Goal: Transaction & Acquisition: Obtain resource

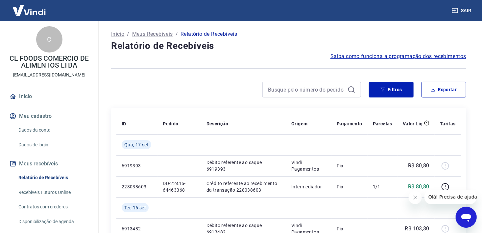
scroll to position [34, 0]
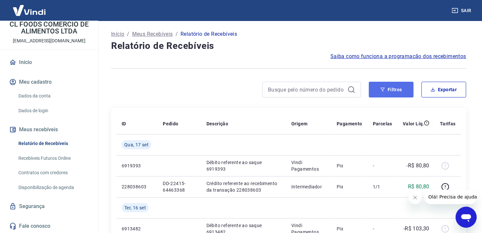
click at [397, 84] on button "Filtros" at bounding box center [391, 90] width 45 height 16
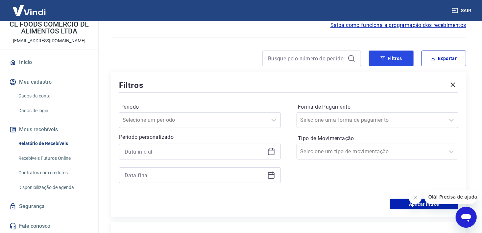
scroll to position [66, 0]
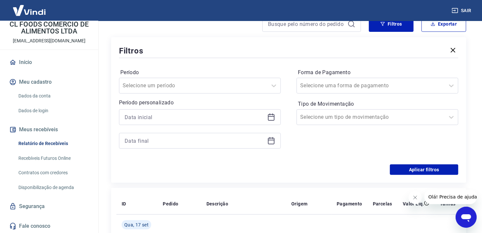
click at [269, 119] on icon at bounding box center [271, 117] width 8 height 8
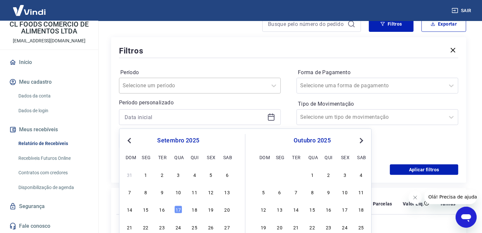
click at [266, 91] on div "Selecione um período" at bounding box center [193, 86] width 148 height 12
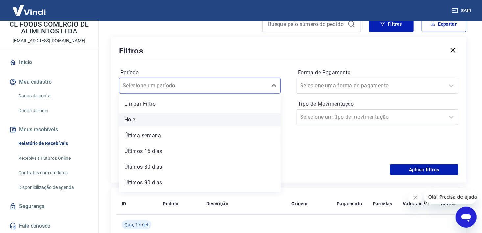
scroll to position [14, 0]
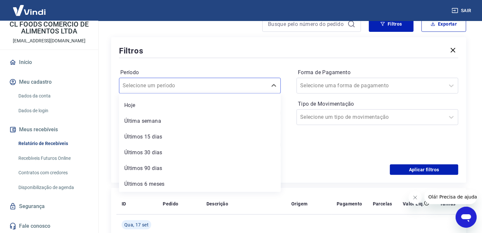
click at [193, 51] on div "Filtros" at bounding box center [288, 51] width 339 height 12
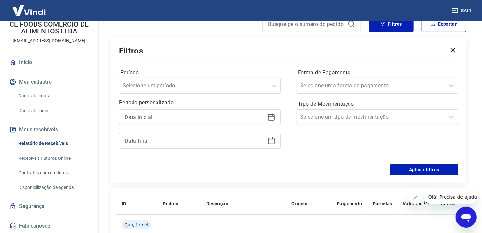
click at [269, 116] on icon at bounding box center [271, 116] width 7 height 1
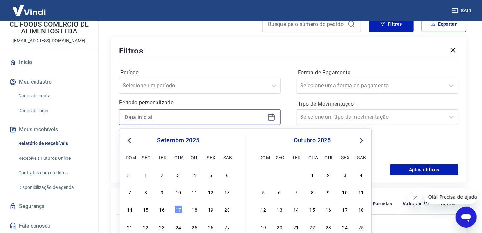
scroll to position [99, 0]
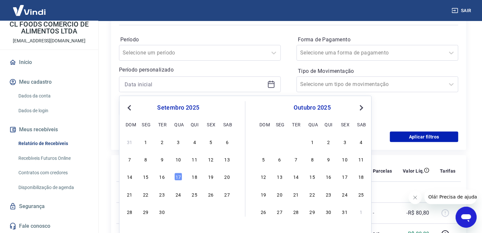
click at [257, 32] on div "Período Selecione um período Período personalizado Previous Month Next Month se…" at bounding box center [288, 79] width 339 height 105
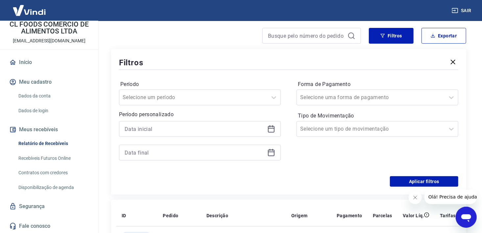
scroll to position [0, 0]
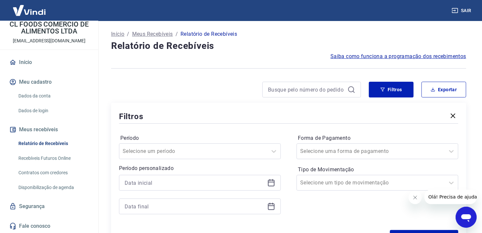
click at [119, 34] on p "Início" at bounding box center [117, 34] width 13 height 8
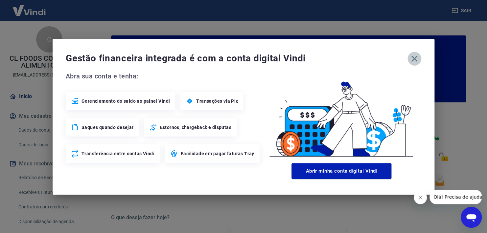
click at [414, 65] on button "button" at bounding box center [415, 59] width 14 height 14
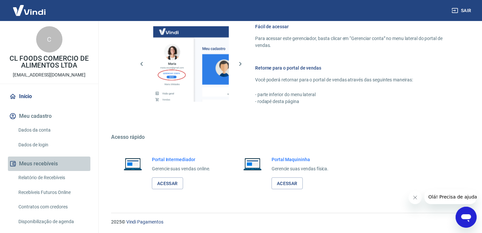
click at [53, 164] on button "Meus recebíveis" at bounding box center [49, 164] width 83 height 14
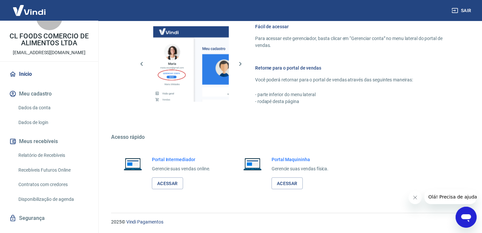
scroll to position [33, 0]
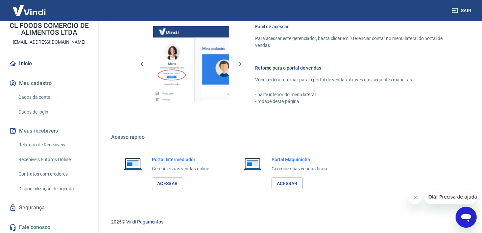
click at [57, 147] on link "Relatório de Recebíveis" at bounding box center [53, 144] width 75 height 13
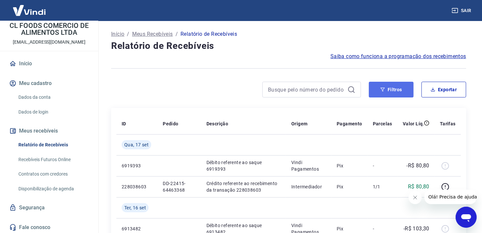
click at [385, 91] on icon "button" at bounding box center [382, 89] width 5 height 5
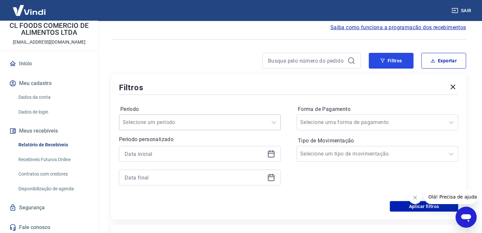
scroll to position [33, 0]
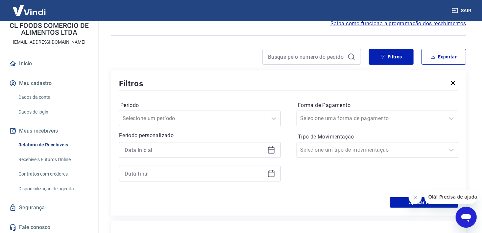
click at [274, 149] on icon at bounding box center [271, 149] width 7 height 1
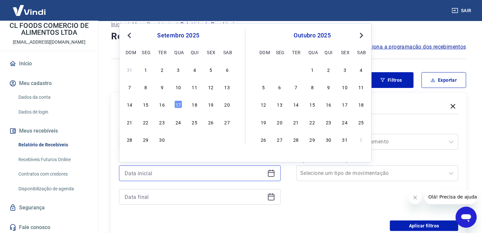
scroll to position [0, 0]
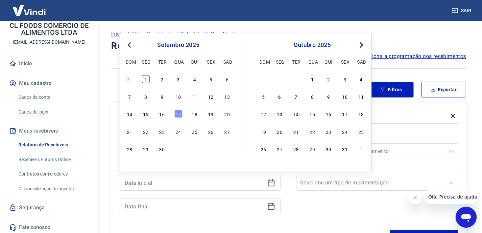
click at [147, 79] on div "1" at bounding box center [146, 79] width 8 height 8
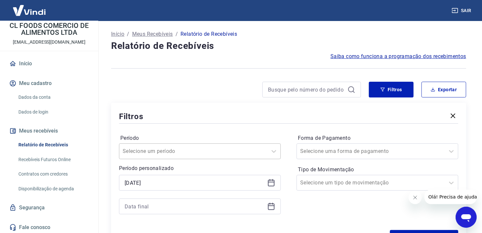
type input "01/09/2025"
click at [268, 206] on icon at bounding box center [271, 207] width 7 height 7
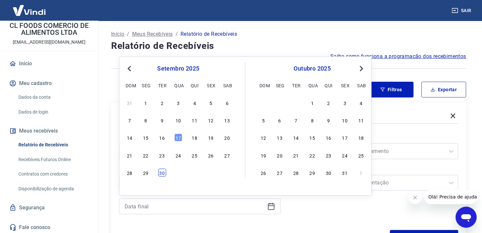
click at [165, 170] on div "30" at bounding box center [162, 173] width 8 height 8
type input "30/09/2025"
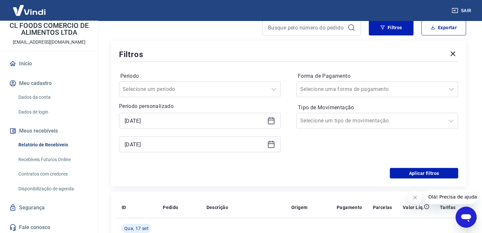
scroll to position [66, 0]
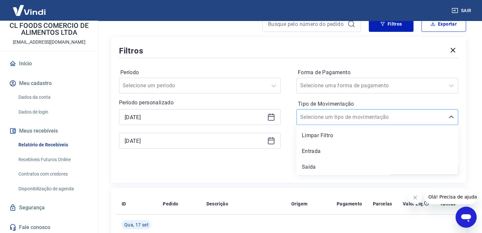
click at [389, 120] on div at bounding box center [370, 117] width 141 height 9
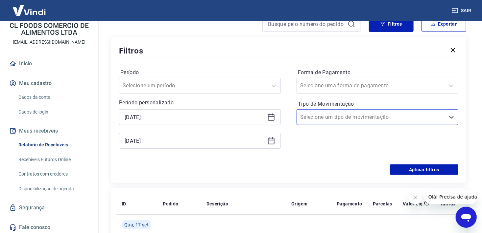
scroll to position [99, 0]
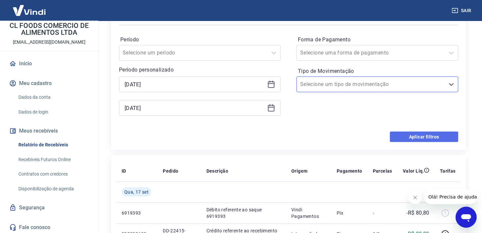
click at [417, 136] on button "Aplicar filtros" at bounding box center [424, 137] width 68 height 11
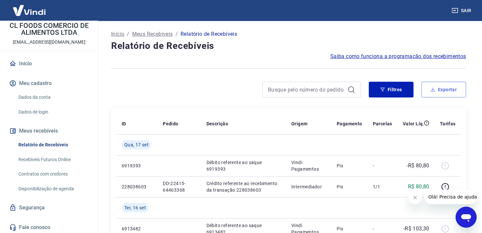
click at [447, 91] on button "Exportar" at bounding box center [443, 90] width 45 height 16
type input "01/09/2025"
type input "30/09/2025"
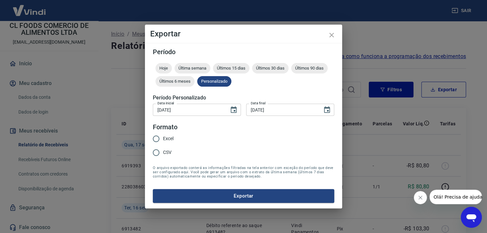
click at [167, 137] on span "Excel" at bounding box center [168, 138] width 11 height 7
click at [163, 137] on input "Excel" at bounding box center [156, 139] width 14 height 14
radio input "true"
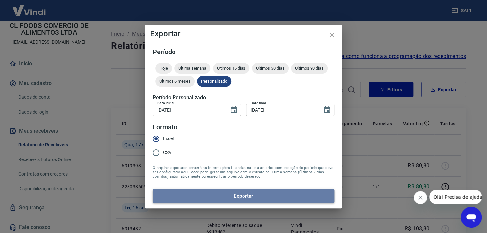
click at [226, 196] on button "Exportar" at bounding box center [243, 196] width 181 height 14
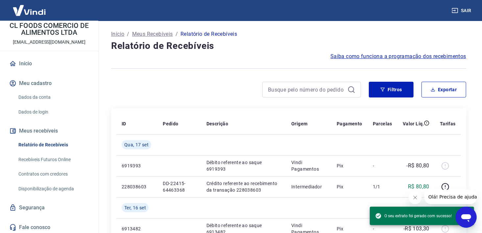
click at [173, 90] on div at bounding box center [236, 90] width 250 height 16
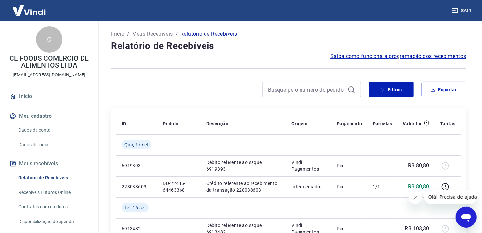
drag, startPoint x: 212, startPoint y: 190, endPoint x: 180, endPoint y: 34, distance: 159.5
click at [444, 198] on span "Olá! Precisa de ajuda?" at bounding box center [453, 196] width 51 height 5
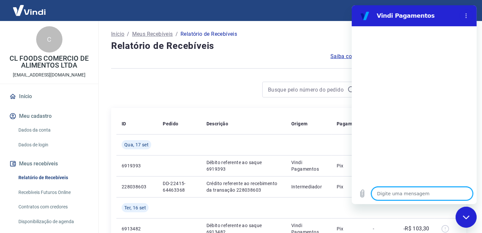
click at [389, 196] on textarea at bounding box center [421, 193] width 101 height 13
type textarea "B"
type textarea "x"
type textarea "Bo"
type textarea "x"
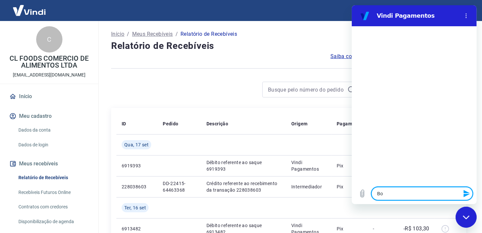
type textarea "Boa"
type textarea "x"
type textarea "Boa"
type textarea "x"
type textarea "Boa t"
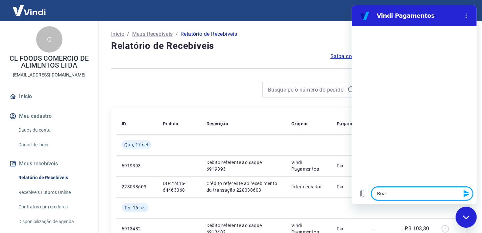
type textarea "x"
type textarea "Boa ta"
type textarea "x"
type textarea "Boa tar"
type textarea "x"
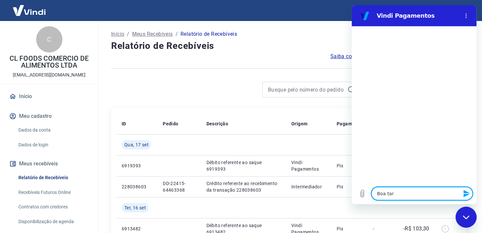
type textarea "Boa tard"
type textarea "x"
type textarea "Boa tarde"
type textarea "x"
type textarea "Boa tarde."
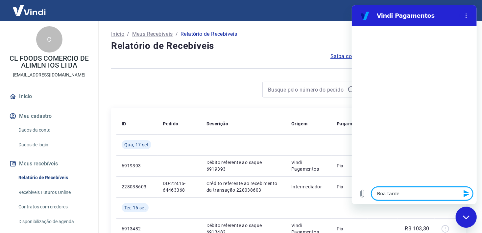
type textarea "x"
type textarea "Boa tarde."
type textarea "x"
type textarea "Boa tarde. C"
type textarea "x"
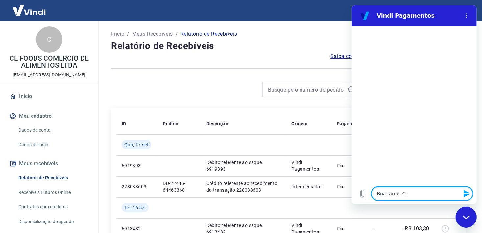
type textarea "Boa tarde. Cs"
type textarea "x"
type textarea "Boa tarde. C"
type textarea "x"
type textarea "Boa tarde. Cn"
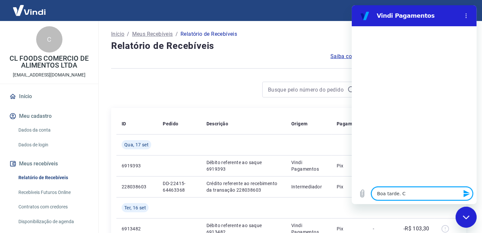
type textarea "x"
type textarea "Boa tarde. Cns"
type textarea "x"
type textarea "Boa tarde. Cn"
type textarea "x"
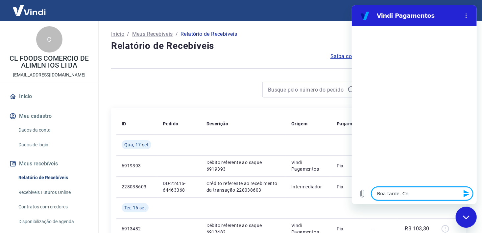
type textarea "Boa tarde. C"
type textarea "x"
type textarea "Boa tarde. Co"
type textarea "x"
type textarea "Boa tarde. Cos"
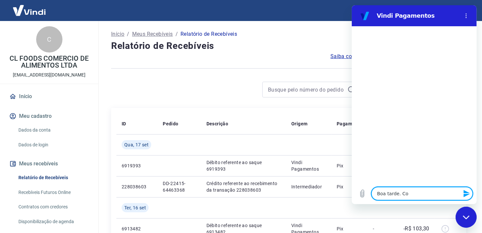
type textarea "x"
type textarea "Boa tarde. Cosn"
type textarea "x"
type textarea "Boa tarde. Cos"
type textarea "x"
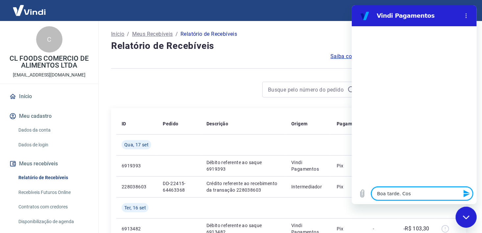
type textarea "Boa tarde. Co"
type textarea "x"
type textarea "Boa tarde. Con"
type textarea "x"
type textarea "Boa tarde. Cons"
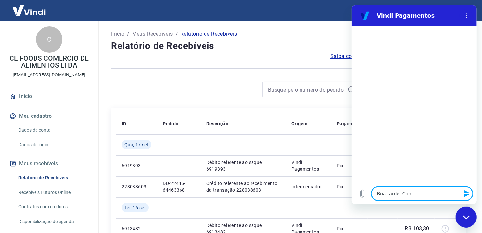
type textarea "x"
type textarea "Boa tarde. Consi"
type textarea "x"
type textarea "Boa tarde. Consig"
type textarea "x"
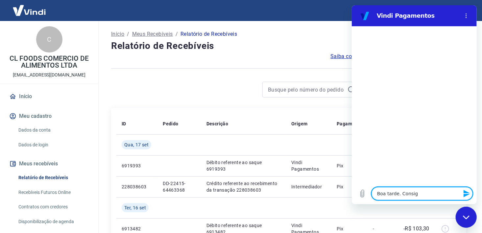
type textarea "Boa tarde. Consigo"
type textarea "x"
type textarea "Boa tarde. Consigo"
type textarea "x"
type textarea "Boa tarde. Consigo p"
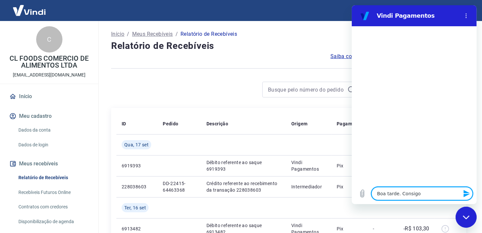
type textarea "x"
type textarea "Boa tarde. Consigo pu"
type textarea "x"
type textarea "Boa tarde. Consigo pux"
type textarea "x"
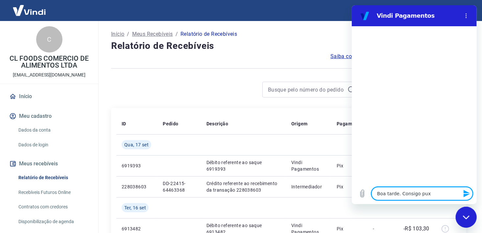
type textarea "Boa tarde. Consigo puxa"
type textarea "x"
type textarea "Boa tarde. Consigo puxar"
type textarea "x"
type textarea "Boa tarde. Consigo puxar"
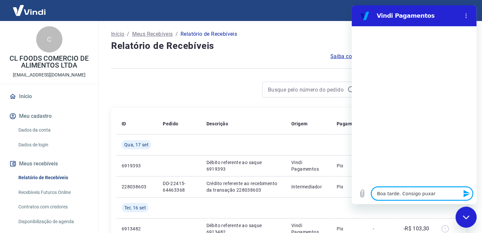
type textarea "x"
type textarea "Boa tarde. Consigo puxar u"
type textarea "x"
type textarea "Boa tarde. Consigo puxar um"
type textarea "x"
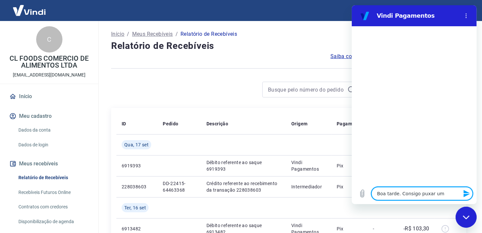
type textarea "Boa tarde. Consigo puxar um"
type textarea "x"
type textarea "Boa tarde. Consigo puxar um r"
type textarea "x"
type textarea "Boa tarde. Consigo puxar um re"
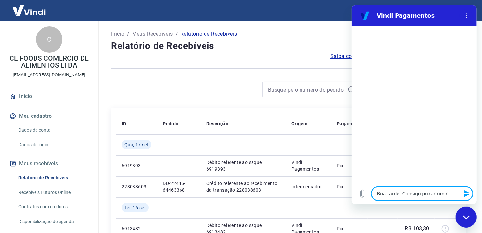
type textarea "x"
type textarea "Boa tarde. Consigo puxar um rel"
type textarea "x"
type textarea "Boa tarde. Consigo puxar um rela"
type textarea "x"
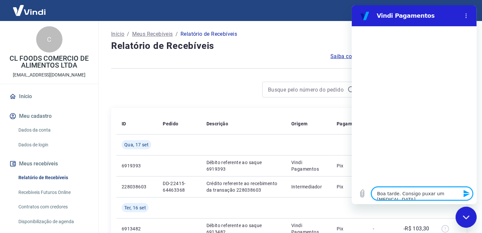
type textarea "Boa tarde. Consigo puxar um relat"
type textarea "x"
type textarea "Boa tarde. Consigo puxar um relató"
type textarea "x"
type textarea "Boa tarde. Consigo puxar um relatór"
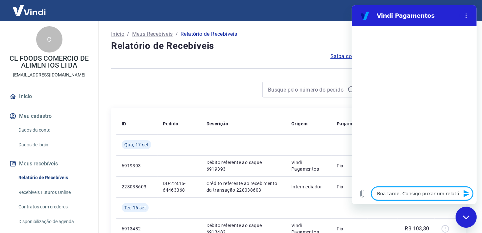
type textarea "x"
type textarea "Boa tarde. Consigo puxar um relatóri"
type textarea "x"
type textarea "Boa tarde. Consigo puxar um relatório"
type textarea "x"
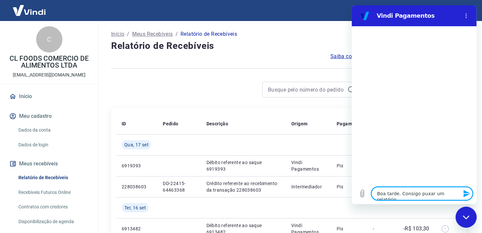
type textarea "Boa tarde. Consigo puxar um relatório"
type textarea "x"
type textarea "Boa tarde. Consigo puxar um relatório d"
type textarea "x"
type textarea "Boa tarde. Consigo puxar um relatório de"
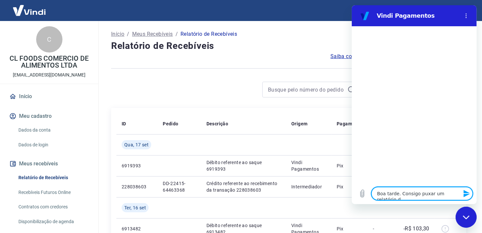
type textarea "x"
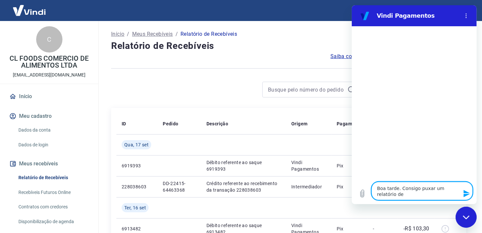
type textarea "Boa tarde. Consigo puxar um relatório der"
type textarea "x"
type textarea "Boa tarde. Consigo puxar um relatório der"
type textarea "x"
type textarea "Boa tarde. Consigo puxar um relatório der"
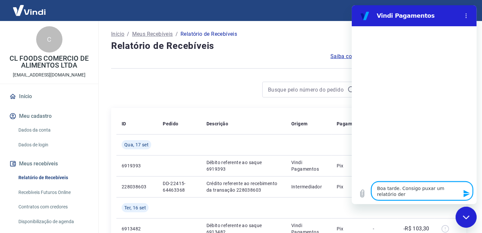
type textarea "x"
type textarea "Boa tarde. Consigo puxar um relatório de"
type textarea "x"
type textarea "Boa tarde. Consigo puxar um relatório de"
type textarea "x"
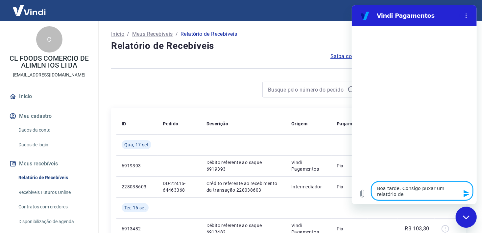
type textarea "Boa tarde. Consigo puxar um relatório de r"
type textarea "x"
type textarea "Boa tarde. Consigo puxar um relatório de re"
type textarea "x"
type textarea "Boa tarde. Consigo puxar um relatório de rec"
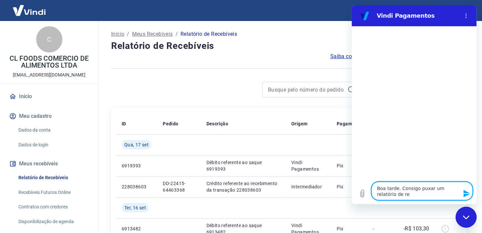
type textarea "x"
type textarea "Boa tarde. Consigo puxar um relatório de rece"
type textarea "x"
type textarea "Boa tarde. Consigo puxar um relatório de receb"
type textarea "x"
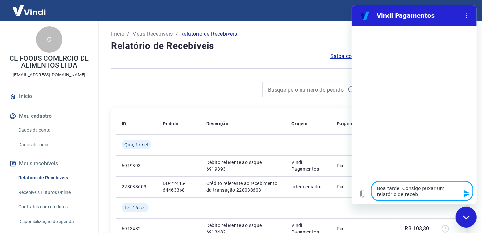
type textarea "Boa tarde. Consigo puxar um relatório de recebí"
type textarea "x"
type textarea "Boa tarde. Consigo puxar um relatório de recebív"
type textarea "x"
type textarea "Boa tarde. Consigo puxar um relatório de recebíve"
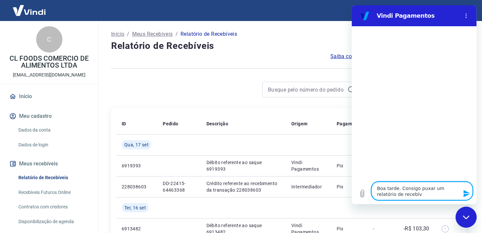
type textarea "x"
type textarea "Boa tarde. Consigo puxar um relatório de recebívei"
type textarea "x"
type textarea "Boa tarde. Consigo puxar um relatório de recebíveis"
type textarea "x"
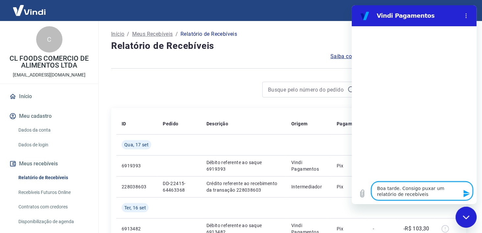
type textarea "Boa tarde. Consigo puxar um relatório de recebíveis"
type textarea "x"
type textarea "Boa tarde. Consigo puxar um relatório de recebíveis p"
type textarea "x"
type textarea "Boa tarde. Consigo puxar um relatório de recebíveis pu"
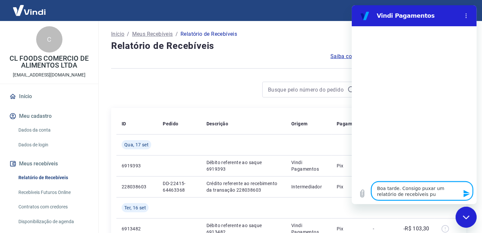
type textarea "x"
type textarea "Boa tarde. Consigo puxar um relatório de recebíveis pux"
type textarea "x"
type textarea "Boa tarde. Consigo puxar um relatório de recebíveis pu"
type textarea "x"
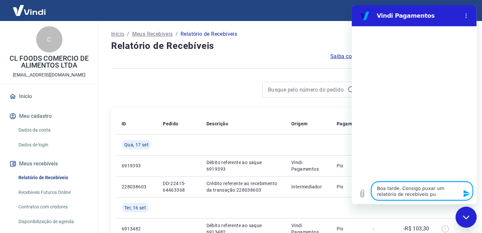
type textarea "Boa tarde. Consigo puxar um relatório de recebíveis p"
type textarea "x"
type textarea "Boa tarde. Consigo puxar um relatório de recebíveis"
type textarea "x"
type textarea "Boa tarde. Consigo puxar um relatório de recebíveis f"
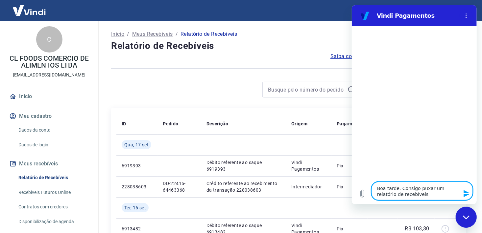
type textarea "x"
type textarea "Boa tarde. Consigo puxar um relatório de recebíveis fi"
type textarea "x"
type textarea "Boa tarde. Consigo puxar um relatório de recebíveis fil"
type textarea "x"
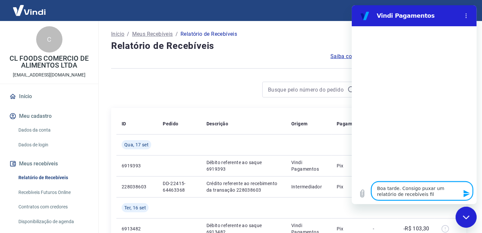
type textarea "Boa tarde. Consigo puxar um relatório de recebíveis filt"
type textarea "x"
type textarea "Boa tarde. Consigo puxar um relatório de recebíveis filtr"
type textarea "x"
type textarea "Boa tarde. Consigo puxar um relatório de recebíveis filtra"
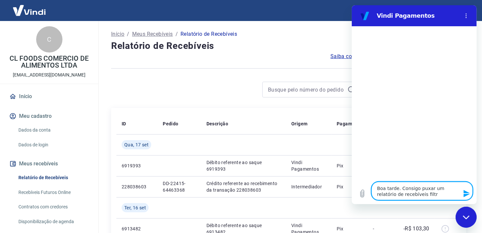
type textarea "x"
type textarea "Boa tarde. Consigo puxar um relatório de recebíveis filtran"
type textarea "x"
type textarea "Boa tarde. Consigo puxar um relatório de recebíveis filtrando"
type textarea "x"
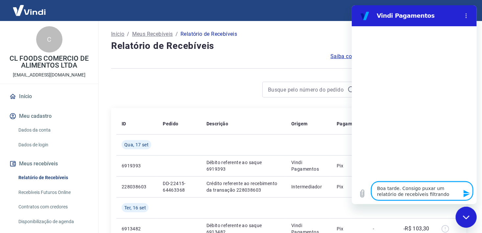
type textarea "Boa tarde. Consigo puxar um relatório de recebíveis filtrando"
type textarea "x"
type textarea "Boa tarde. Consigo puxar um relatório de recebíveis filtrando p"
type textarea "x"
type textarea "Boa tarde. Consigo puxar um relatório de recebíveis filtrando pe"
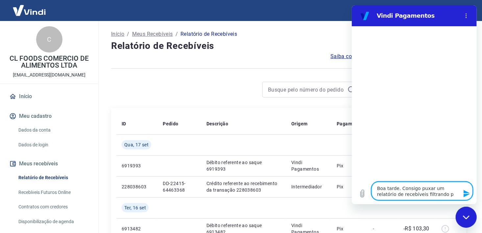
type textarea "x"
type textarea "Boa tarde. Consigo puxar um relatório de recebíveis filtrando pel"
type textarea "x"
type textarea "Boa tarde. Consigo puxar um relatório de recebíveis filtrando pela"
type textarea "x"
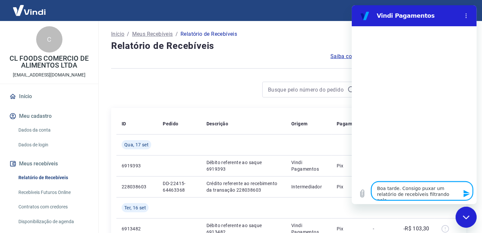
type textarea "Boa tarde. Consigo puxar um relatório de recebíveis filtrando pela"
type textarea "x"
type textarea "Boa tarde. Consigo puxar um relatório de recebíveis filtrando pela d"
type textarea "x"
type textarea "Boa tarde. Consigo puxar um relatório de recebíveis filtrando pela da"
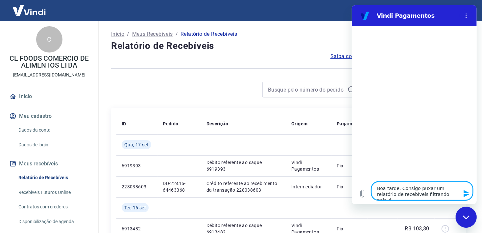
type textarea "x"
type textarea "Boa tarde. Consigo puxar um relatório de recebíveis filtrando pela dat"
type textarea "x"
type textarea "Boa tarde. Consigo puxar um relatório de recebíveis filtrando pela data"
type textarea "x"
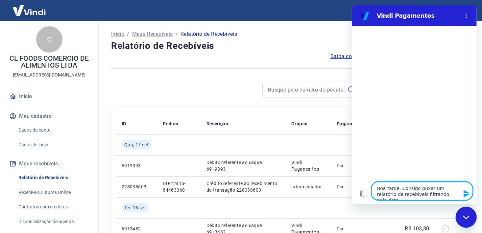
type textarea "Boa tarde. Consigo puxar um relatório de recebíveis filtrando pela data"
type textarea "x"
type textarea "Boa tarde. Consigo puxar um relatório de recebíveis filtrando pela data d"
type textarea "x"
type textarea "Boa tarde. Consigo puxar um relatório de recebíveis filtrando pela data da"
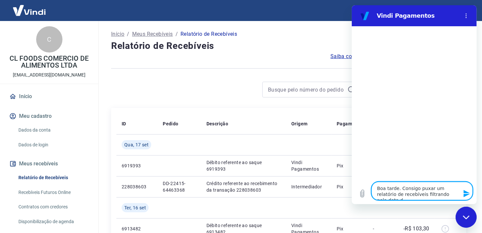
type textarea "x"
type textarea "Boa tarde. Consigo puxar um relatório de recebíveis filtrando pela data da"
type textarea "x"
type textarea "Boa tarde. Consigo puxar um relatório de recebíveis filtrando pela data da v"
type textarea "x"
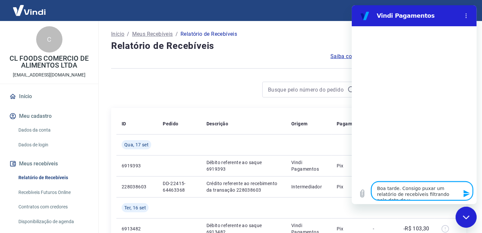
type textarea "Boa tarde. Consigo puxar um relatório de recebíveis filtrando pela data da ve"
type textarea "x"
type textarea "Boa tarde. Consigo puxar um relatório de recebíveis filtrando pela data da ven"
type textarea "x"
type textarea "Boa tarde. Consigo puxar um relatório de recebíveis filtrando pela data da vend"
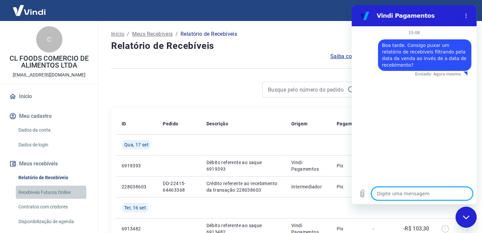
click at [44, 193] on link "Recebíveis Futuros Online" at bounding box center [53, 192] width 75 height 13
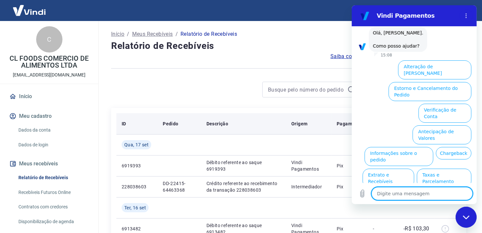
scroll to position [64, 0]
